Goal: Task Accomplishment & Management: Complete application form

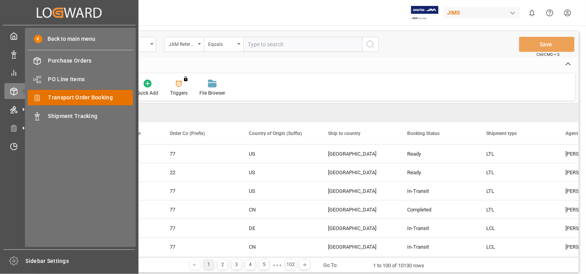
click at [92, 96] on span "Transport Order Booking" at bounding box center [90, 97] width 85 height 8
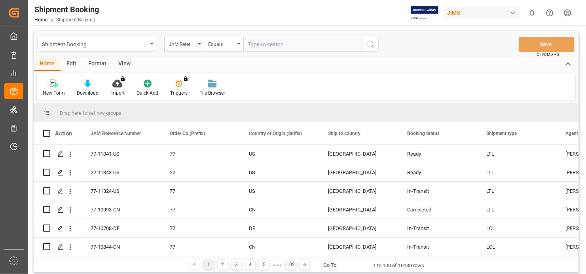
click at [51, 87] on div "New Form" at bounding box center [54, 87] width 34 height 17
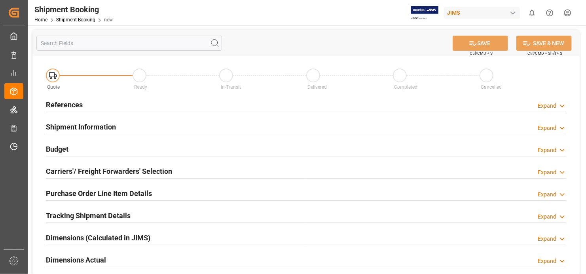
click at [69, 105] on h2 "References" at bounding box center [64, 104] width 37 height 11
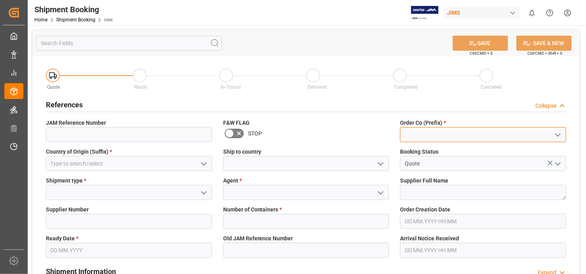
click at [442, 135] on input at bounding box center [483, 134] width 166 height 15
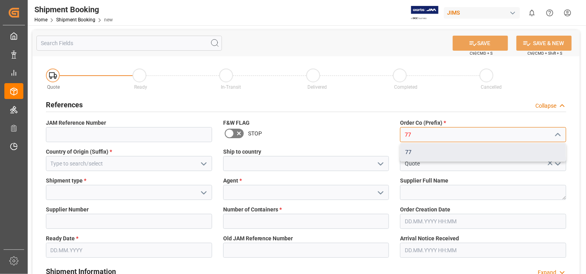
click at [442, 153] on div "77" at bounding box center [483, 152] width 165 height 18
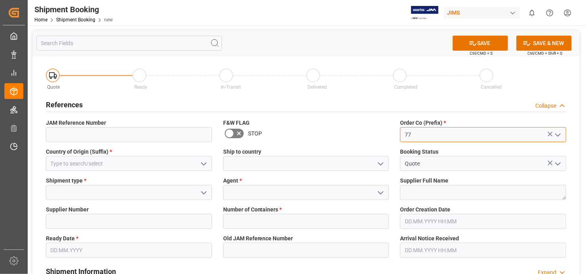
type input "77"
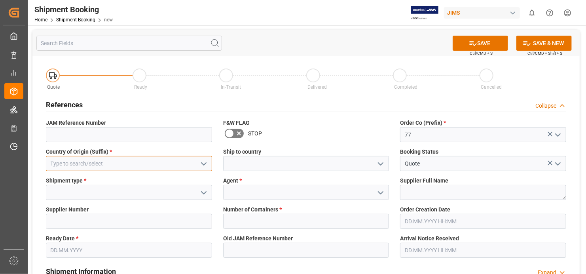
click at [137, 162] on input at bounding box center [129, 163] width 166 height 15
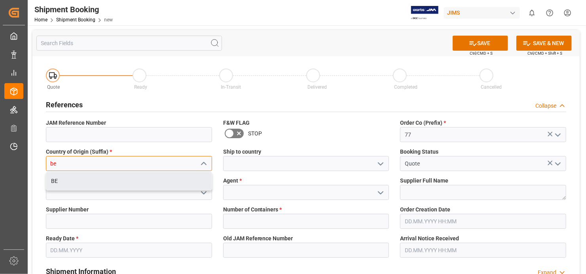
click at [102, 186] on div "BE" at bounding box center [128, 181] width 165 height 18
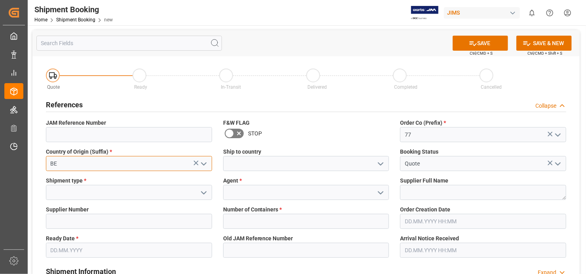
type input "BE"
click at [382, 160] on icon "open menu" at bounding box center [380, 163] width 9 height 9
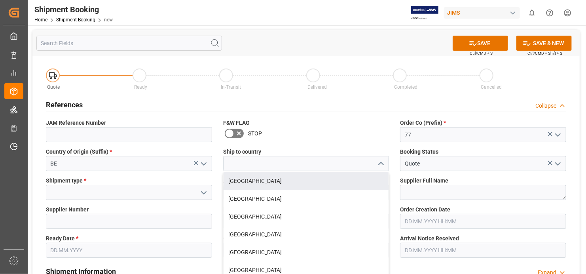
click at [322, 181] on div "[GEOGRAPHIC_DATA]" at bounding box center [306, 181] width 165 height 18
type input "[GEOGRAPHIC_DATA]"
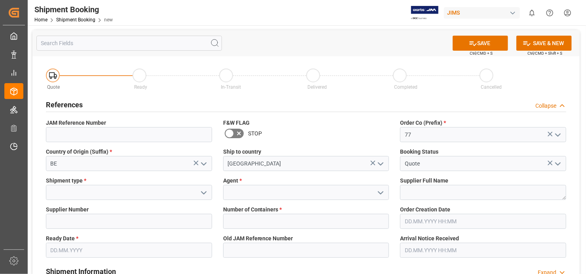
click at [199, 190] on button "open menu" at bounding box center [203, 192] width 12 height 12
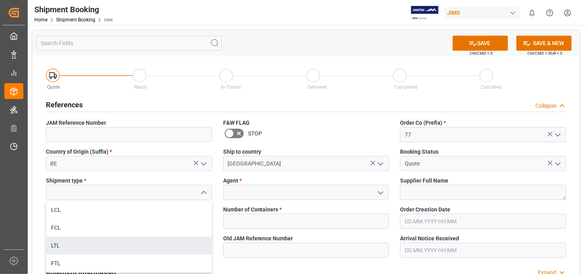
click at [172, 245] on div "LTL" at bounding box center [128, 246] width 165 height 18
type input "LTL"
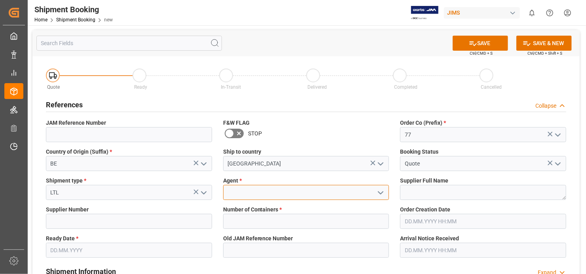
click at [330, 196] on input at bounding box center [306, 192] width 166 height 15
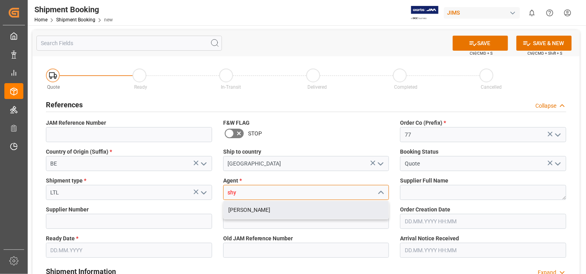
click at [283, 209] on div "[PERSON_NAME]" at bounding box center [306, 210] width 165 height 18
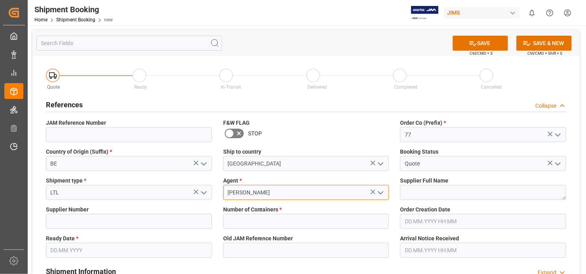
type input "[PERSON_NAME]"
click at [459, 191] on textarea at bounding box center [483, 192] width 166 height 15
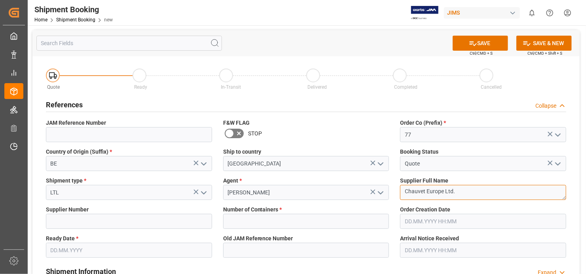
type textarea "Chauvet Europe Ltd."
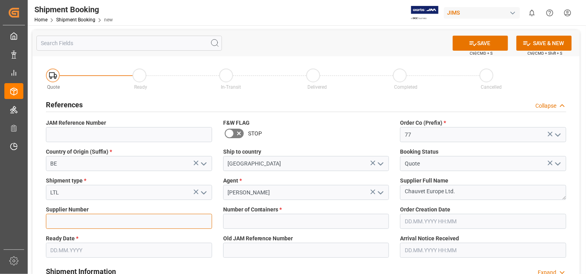
click at [128, 224] on input at bounding box center [129, 221] width 166 height 15
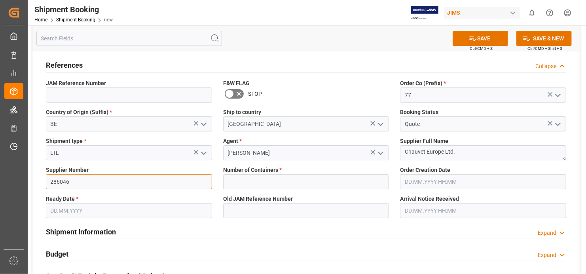
type input "286046"
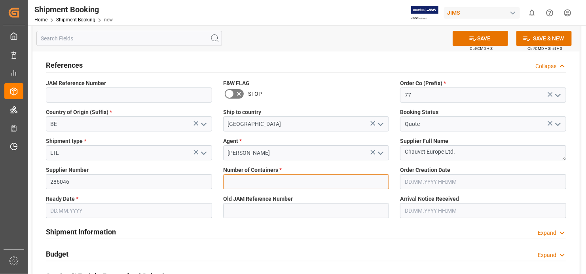
click at [366, 183] on input "text" at bounding box center [306, 181] width 166 height 15
type input "0"
click at [159, 206] on input "text" at bounding box center [129, 210] width 166 height 15
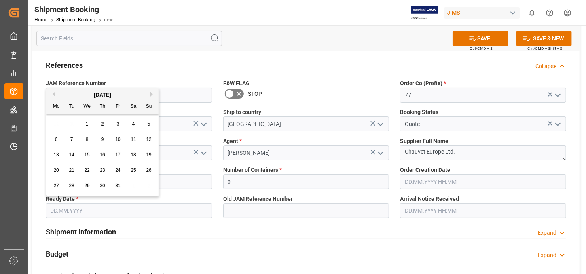
click at [102, 124] on span "2" at bounding box center [102, 124] width 3 height 6
type input "[DATE]"
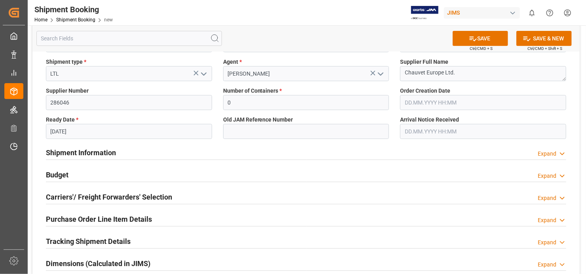
scroll to position [0, 0]
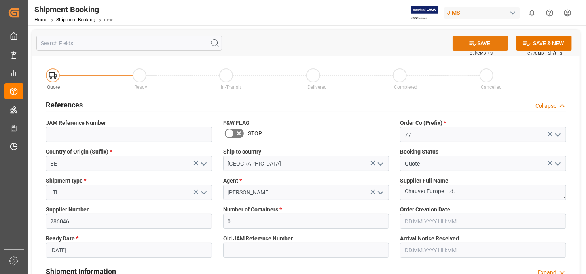
click at [481, 41] on button "SAVE" at bounding box center [480, 43] width 55 height 15
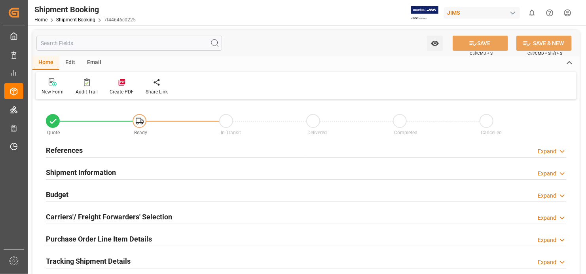
type input "0"
type input "[DATE]"
click at [69, 151] on h2 "References" at bounding box center [64, 150] width 37 height 11
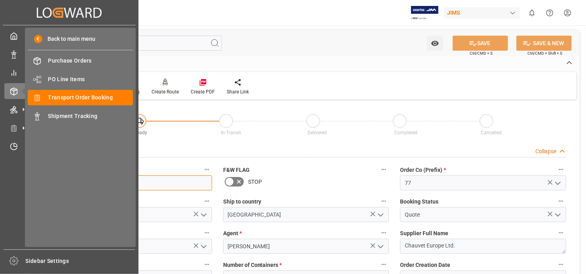
drag, startPoint x: 83, startPoint y: 181, endPoint x: 25, endPoint y: 179, distance: 57.8
click at [25, 179] on div "Created by potrace 1.15, written by [PERSON_NAME] [DATE]-[DATE] Created by potr…" at bounding box center [293, 137] width 586 height 274
